Goal: Information Seeking & Learning: Learn about a topic

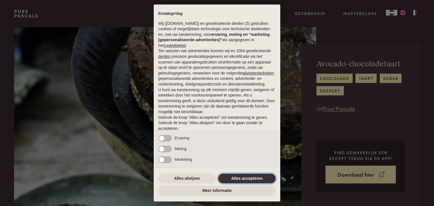
click at [234, 179] on button "Alles accepteren" at bounding box center [247, 179] width 58 height 10
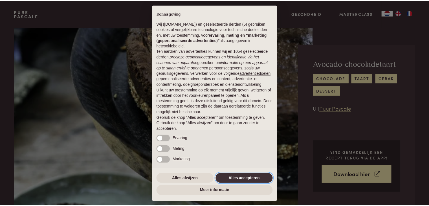
scroll to position [21, 0]
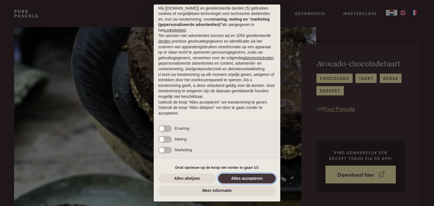
click at [234, 178] on button "Alles accepteren" at bounding box center [247, 179] width 58 height 10
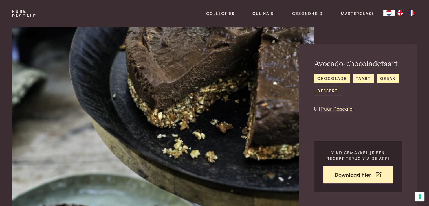
click at [319, 93] on link "dessert" at bounding box center [327, 90] width 27 height 9
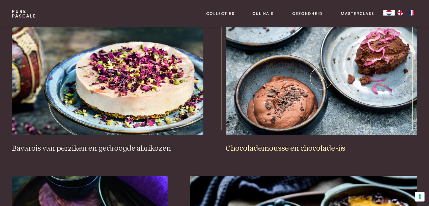
scroll to position [706, 0]
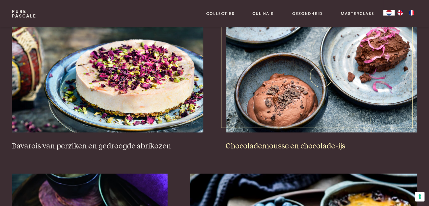
click at [264, 147] on h3 "Chocolademousse en chocolade-ijs" at bounding box center [321, 146] width 191 height 10
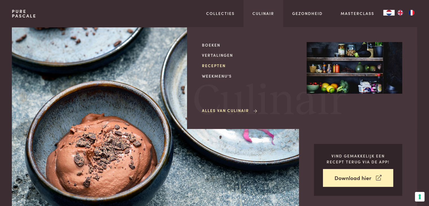
click at [213, 64] on link "Recepten" at bounding box center [250, 66] width 96 height 6
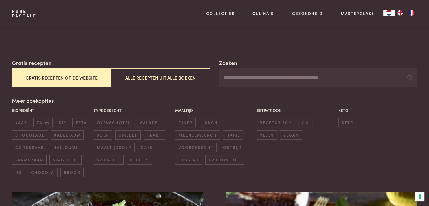
scroll to position [85, 0]
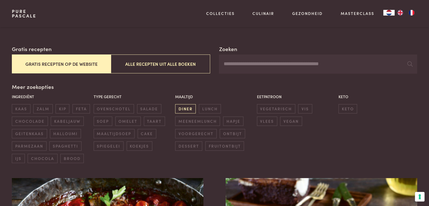
click at [187, 108] on span "diner" at bounding box center [185, 108] width 21 height 9
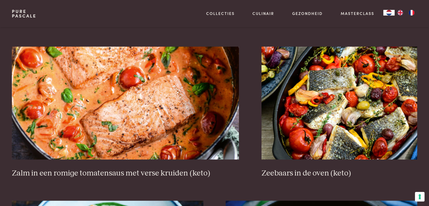
scroll to position [525, 0]
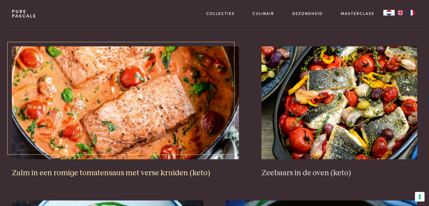
click at [126, 86] on img at bounding box center [125, 102] width 227 height 113
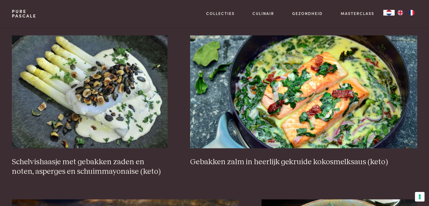
scroll to position [863, 0]
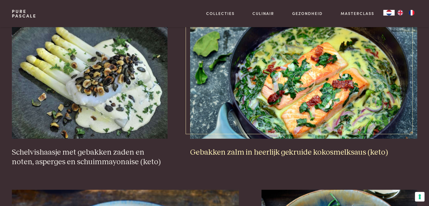
click at [315, 126] on img at bounding box center [303, 82] width 227 height 113
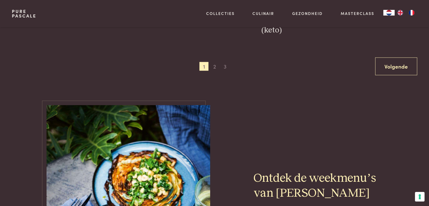
scroll to position [1061, 0]
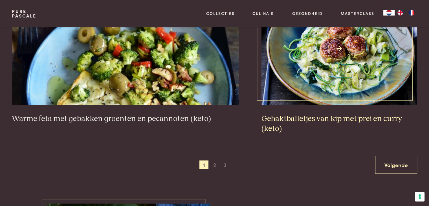
click at [325, 114] on h3 "Gehaktballetjes van kip met prei en curry (keto)" at bounding box center [340, 123] width 156 height 19
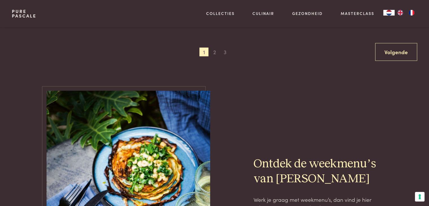
scroll to position [1174, 0]
click at [215, 52] on span "2" at bounding box center [214, 51] width 9 height 9
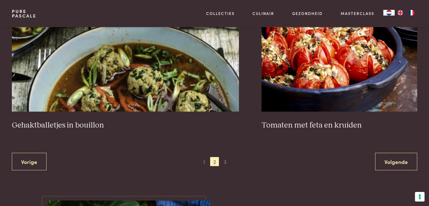
scroll to position [1061, 0]
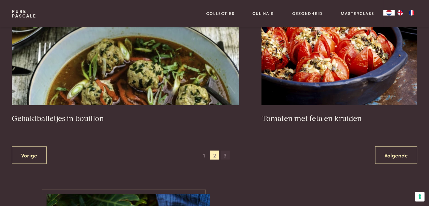
click at [227, 156] on span "3" at bounding box center [225, 154] width 9 height 9
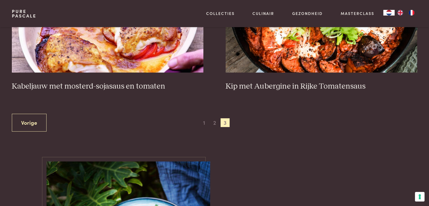
scroll to position [327, 0]
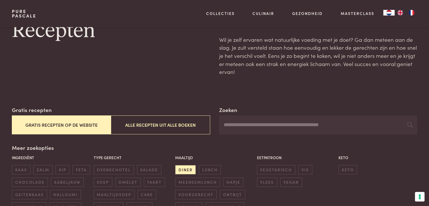
scroll to position [52, 0]
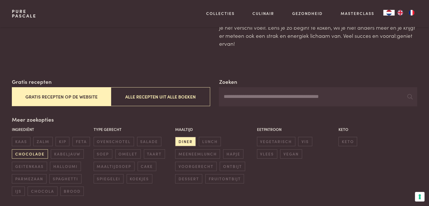
click at [16, 150] on span "chocolade" at bounding box center [30, 153] width 36 height 9
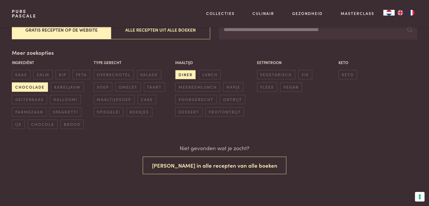
scroll to position [119, 0]
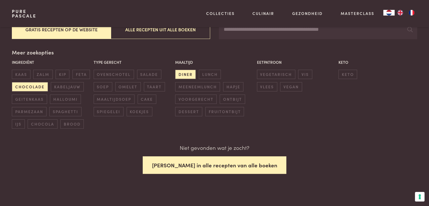
click at [191, 160] on button "Zoek in alle recepten van alle boeken" at bounding box center [215, 165] width 144 height 18
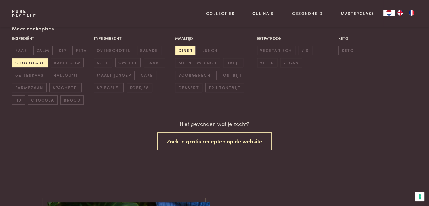
scroll to position [119, 0]
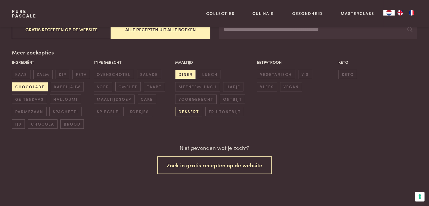
click at [185, 111] on span "dessert" at bounding box center [188, 111] width 27 height 9
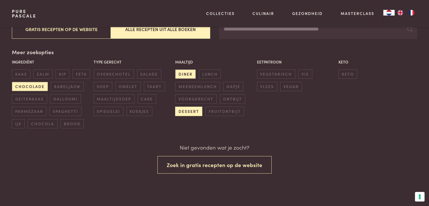
scroll to position [119, 0]
click at [194, 77] on span "diner" at bounding box center [185, 74] width 21 height 9
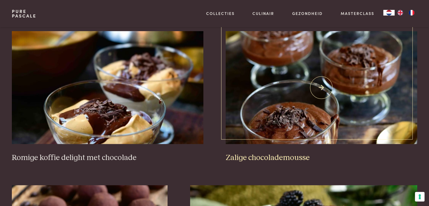
scroll to position [722, 0]
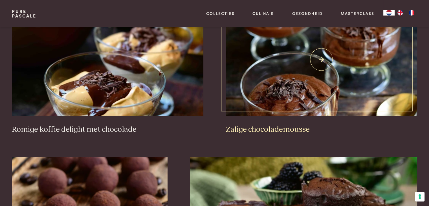
click at [322, 60] on img at bounding box center [321, 59] width 191 height 113
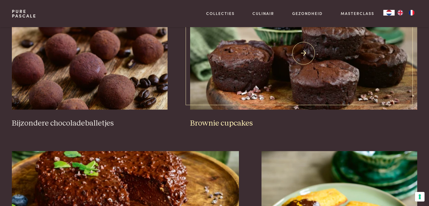
scroll to position [863, 0]
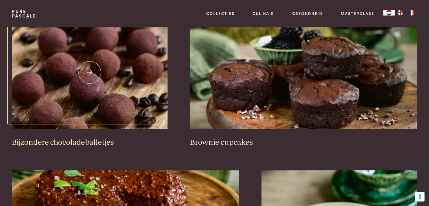
click at [77, 140] on h3 "Bijzondere chocoladeballetjes" at bounding box center [90, 143] width 156 height 10
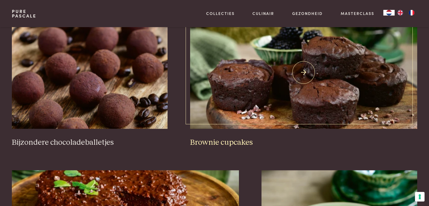
click at [275, 73] on img at bounding box center [303, 72] width 227 height 113
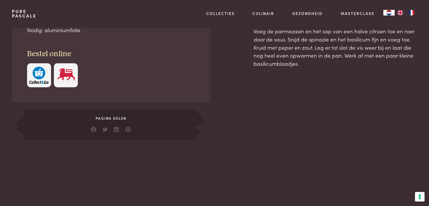
scroll to position [367, 0]
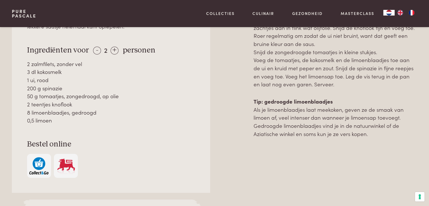
scroll to position [310, 0]
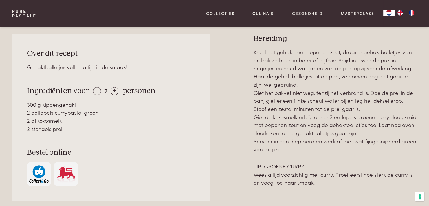
scroll to position [254, 0]
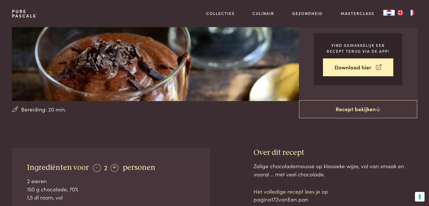
scroll to position [141, 0]
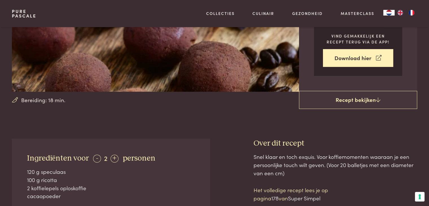
scroll to position [141, 0]
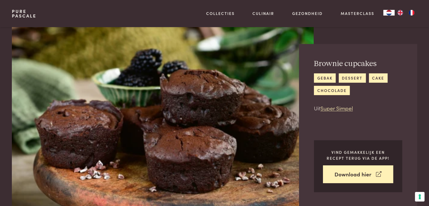
scroll to position [113, 0]
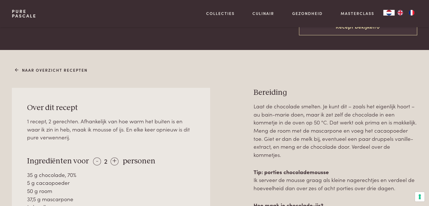
scroll to position [198, 0]
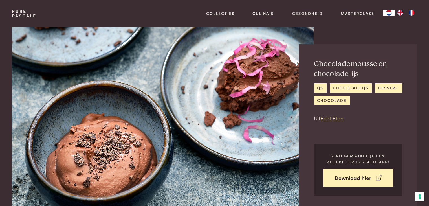
scroll to position [198, 0]
